Goal: Transaction & Acquisition: Obtain resource

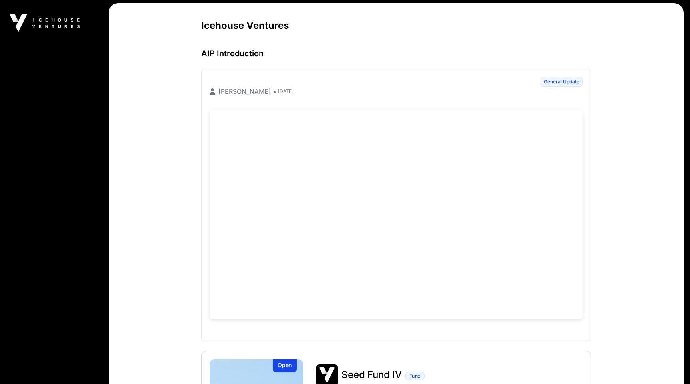
click at [145, 232] on main "Icehouse Ventures AIP Introduction General Update [PERSON_NAME] • [DATE] Open S…" at bounding box center [396, 268] width 575 height 531
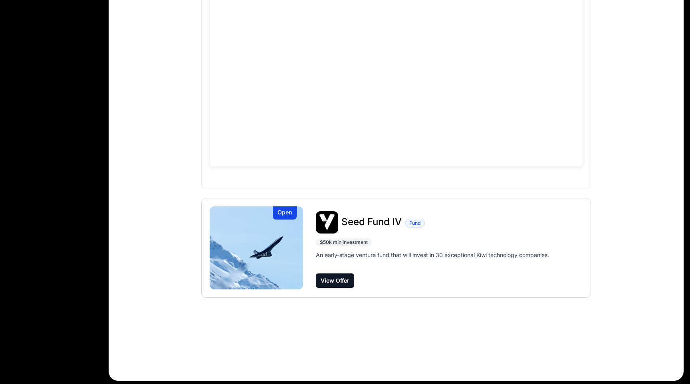
click at [262, 282] on img at bounding box center [256, 247] width 93 height 83
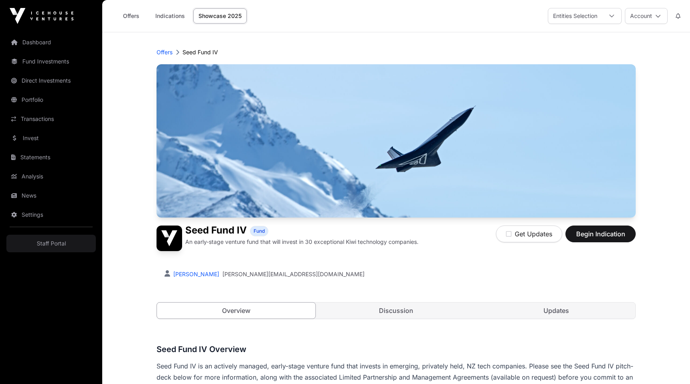
click at [512, 14] on div "Offers Indications Showcase 2025 Entities Selection Account" at bounding box center [396, 16] width 578 height 32
click at [474, 274] on div "Robbie Paul robbie@icehouseventures.co.nz" at bounding box center [396, 274] width 463 height 8
click at [478, 34] on header "Offers Seed Fund IV Seed Fund IV Fund An early-stage venture fund that will inv…" at bounding box center [396, 183] width 479 height 303
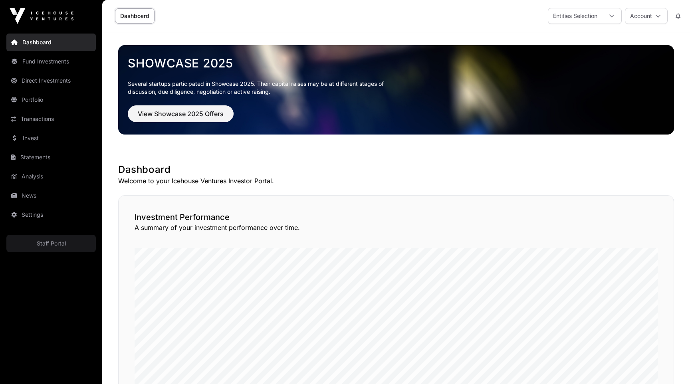
click at [38, 60] on link "Fund Investments" at bounding box center [50, 62] width 89 height 18
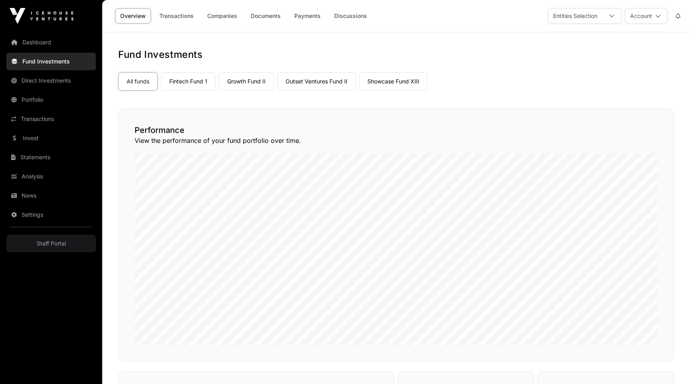
click at [262, 17] on link "Documents" at bounding box center [266, 15] width 40 height 15
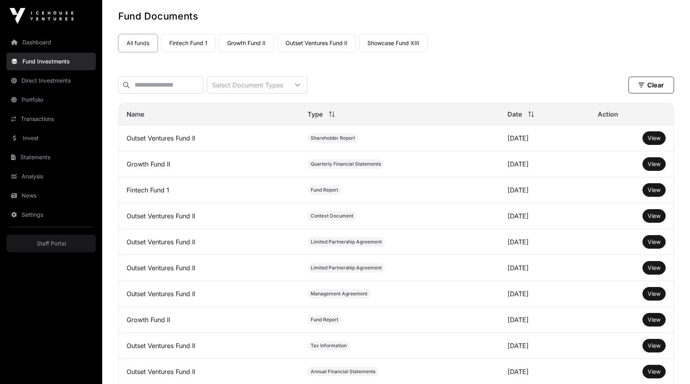
scroll to position [44, 0]
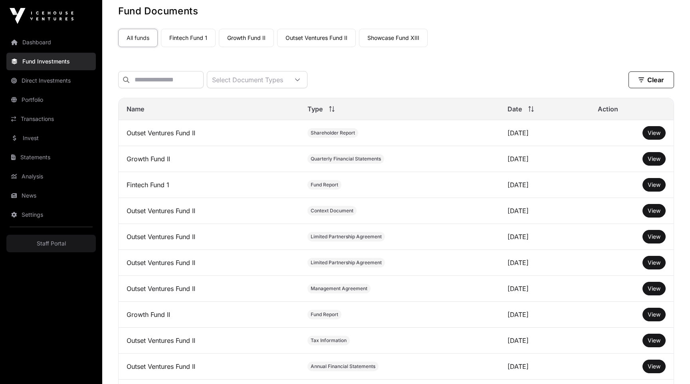
click at [650, 182] on span "View" at bounding box center [654, 184] width 13 height 7
click at [649, 320] on button "View" at bounding box center [653, 315] width 23 height 14
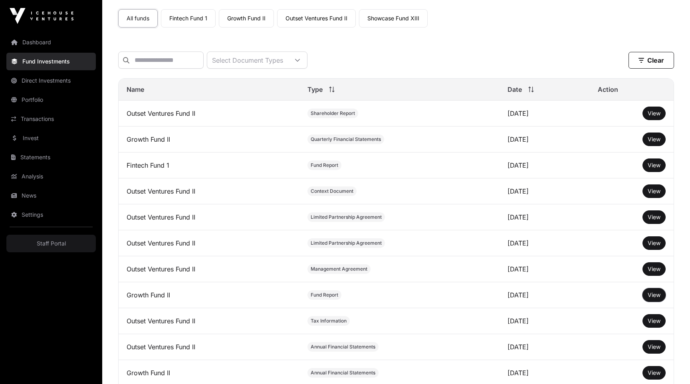
scroll to position [71, 0]
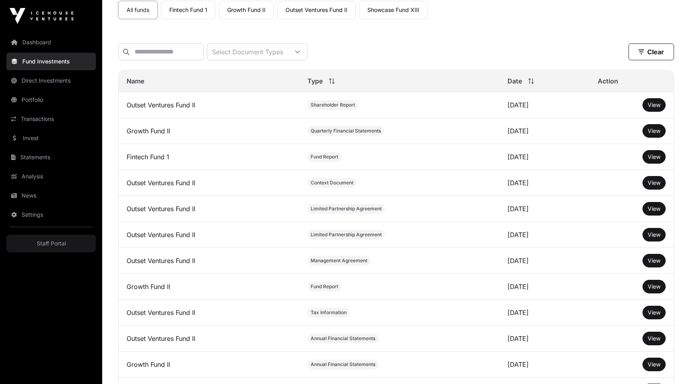
click at [657, 289] on span "View" at bounding box center [654, 286] width 13 height 7
click at [493, 39] on div "Select Document Types Clear Filters" at bounding box center [396, 52] width 556 height 30
